Goal: Transaction & Acquisition: Purchase product/service

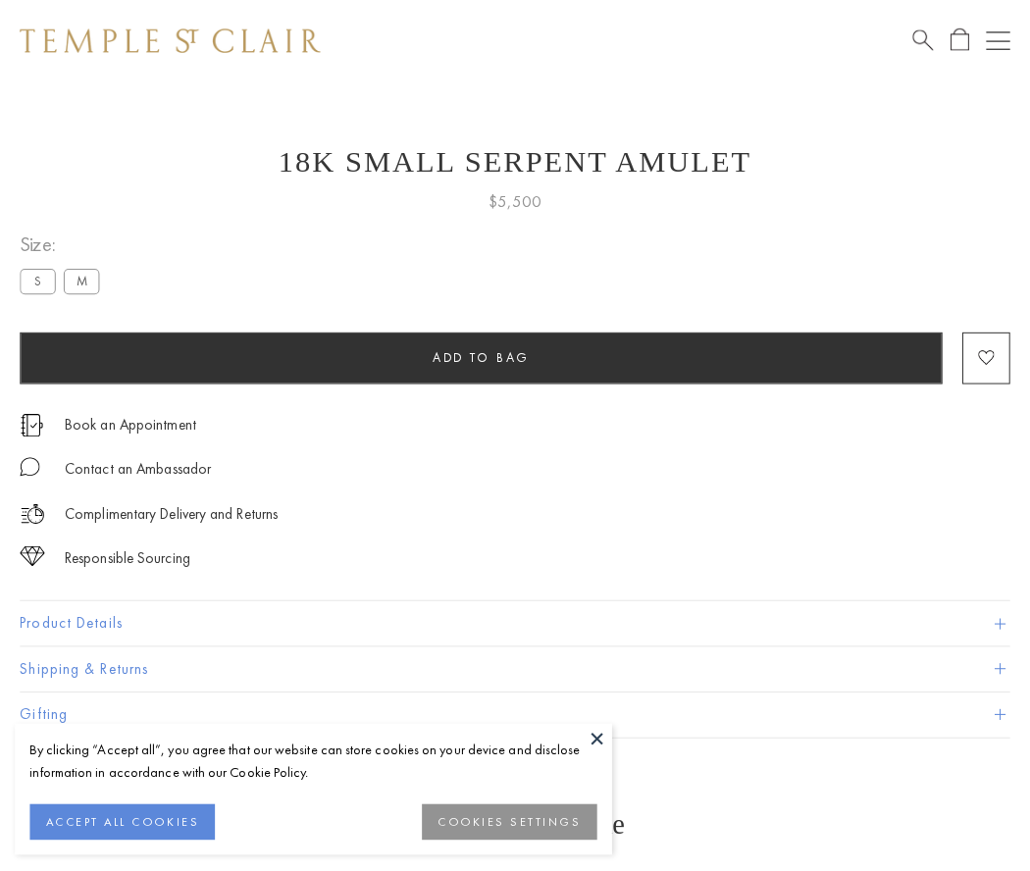
scroll to position [2, 0]
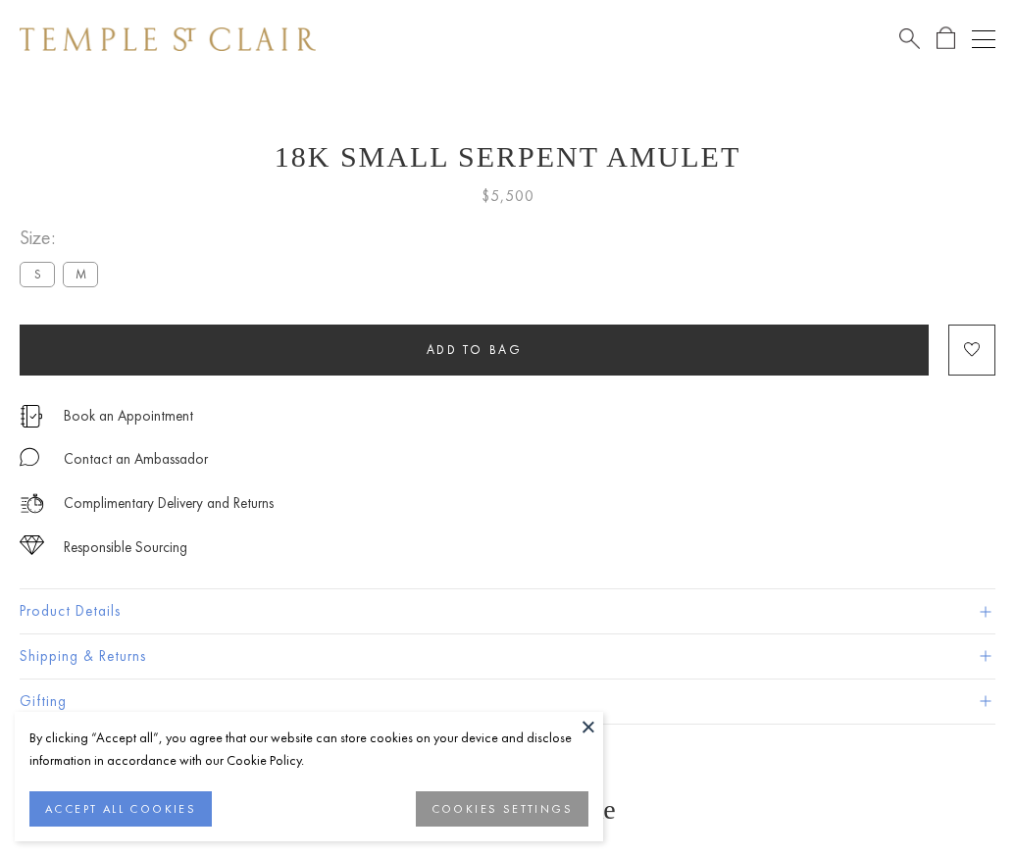
click at [474, 349] on span "Add to bag" at bounding box center [475, 349] width 96 height 17
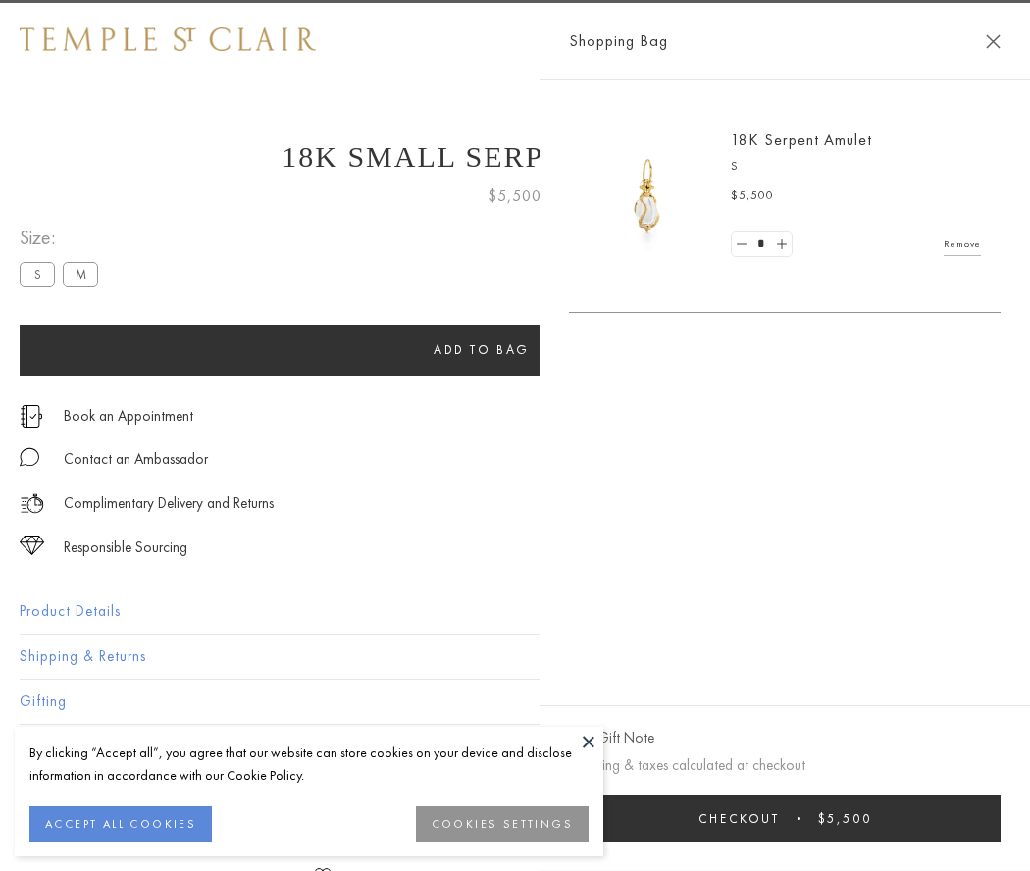
click at [982, 818] on button "Checkout $5,500" at bounding box center [784, 818] width 431 height 46
